Goal: Transaction & Acquisition: Book appointment/travel/reservation

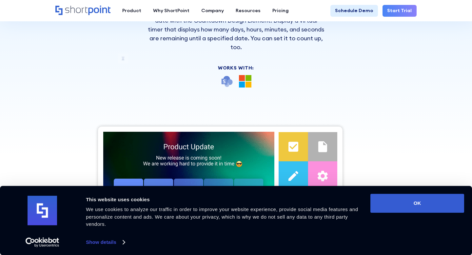
scroll to position [104, 0]
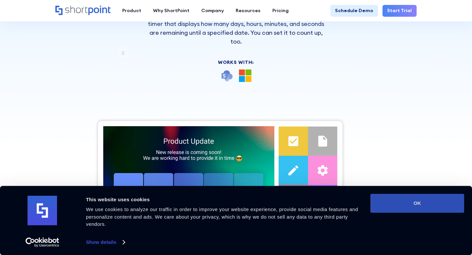
click at [421, 205] on button "OK" at bounding box center [417, 203] width 94 height 19
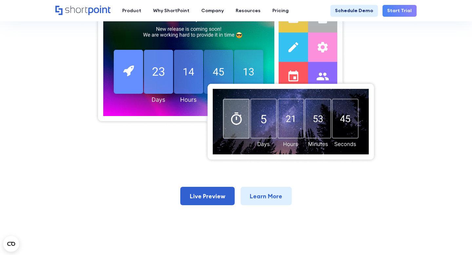
scroll to position [228, 0]
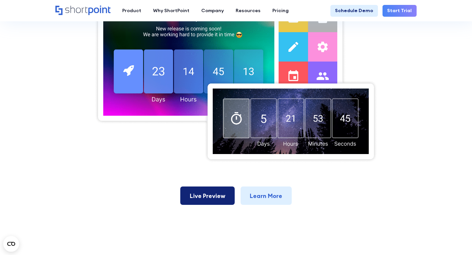
click at [205, 196] on link "Live Preview" at bounding box center [207, 195] width 54 height 18
click at [157, 62] on img at bounding box center [235, 78] width 283 height 169
click at [354, 5] on link "Schedule Demo" at bounding box center [354, 11] width 48 height 12
